Goal: Obtain resource: Download file/media

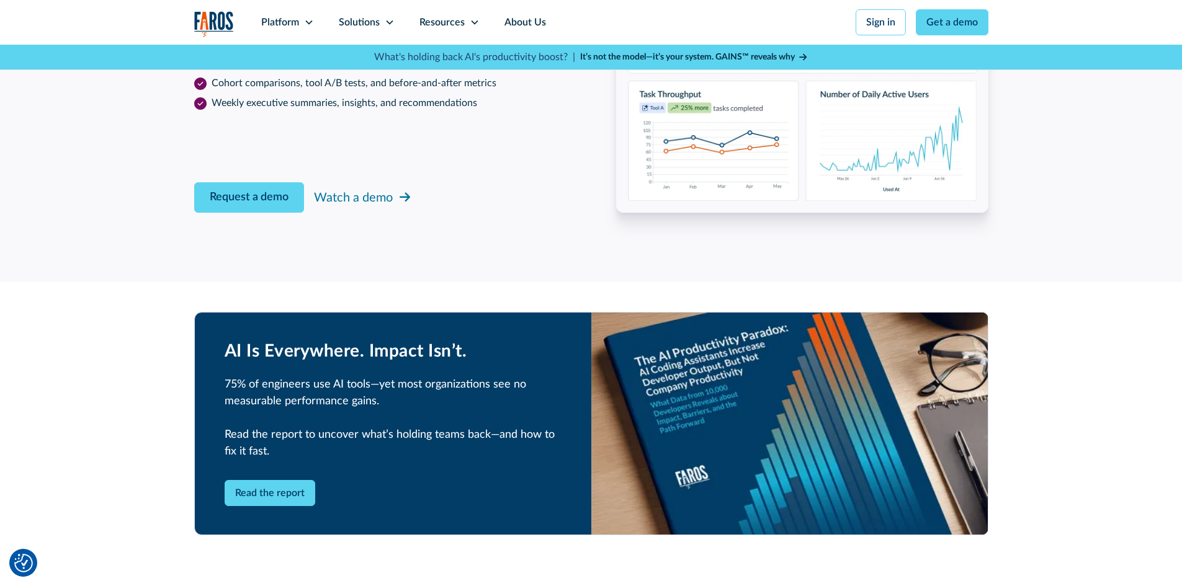
scroll to position [2296, 0]
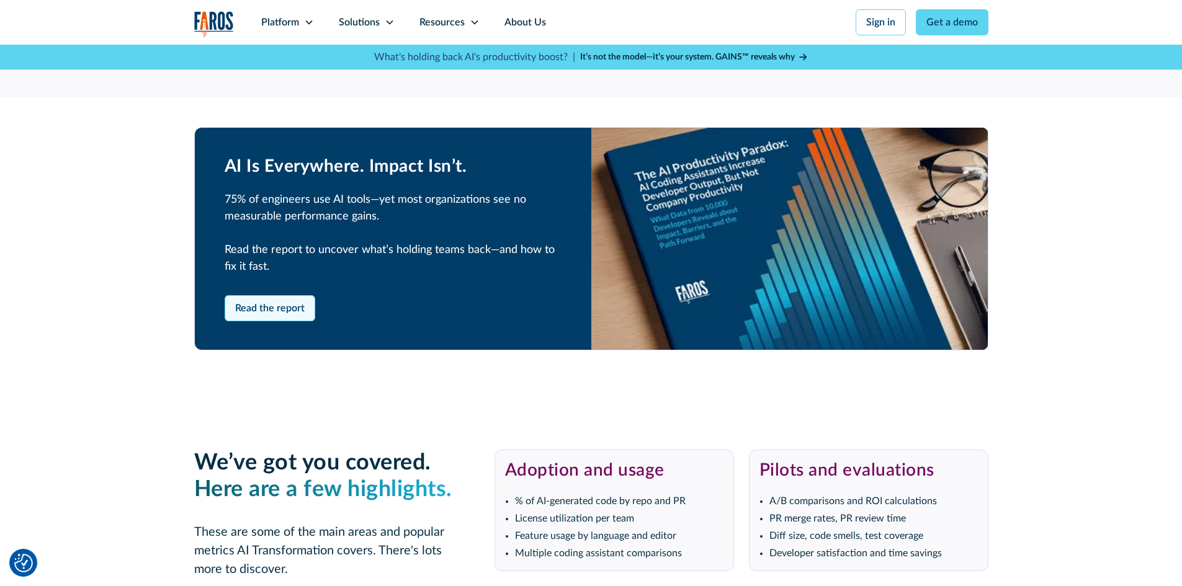
click at [255, 313] on link "Read the report" at bounding box center [270, 308] width 91 height 26
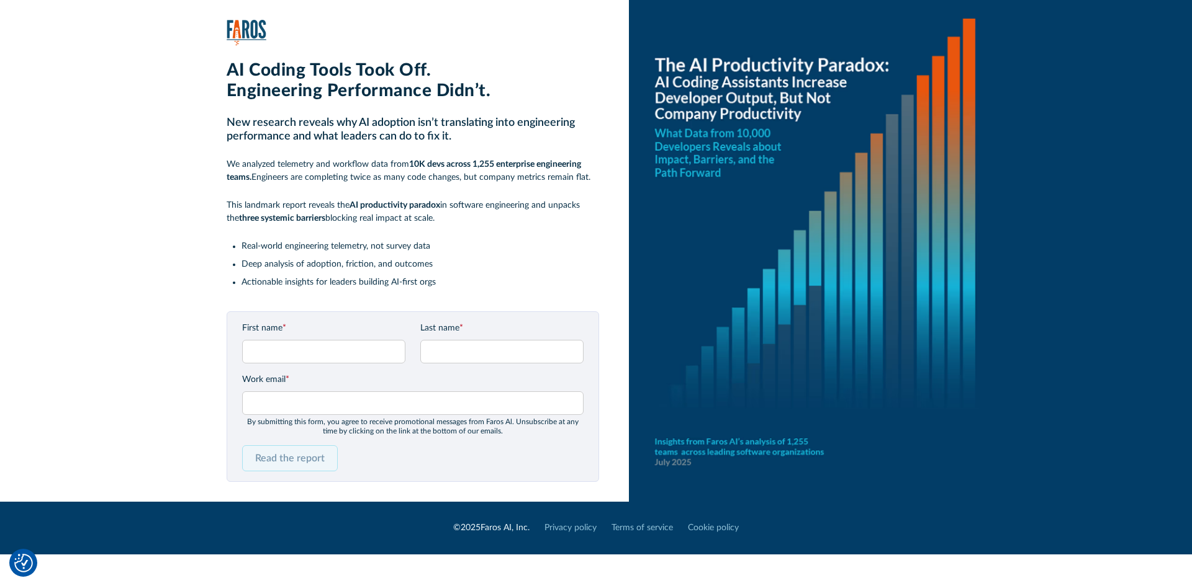
click at [284, 462] on input "Read the report" at bounding box center [290, 459] width 96 height 26
click at [456, 454] on div "Read the report" at bounding box center [412, 459] width 341 height 26
click at [267, 459] on input "Read the report" at bounding box center [290, 459] width 96 height 26
click at [271, 463] on input "Read the report" at bounding box center [290, 459] width 96 height 26
click at [517, 460] on div "Read the report" at bounding box center [412, 459] width 341 height 26
